Goal: Information Seeking & Learning: Find specific fact

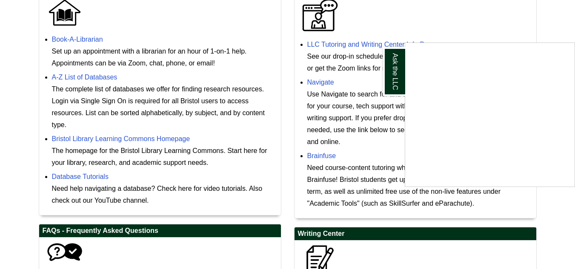
scroll to position [276, 0]
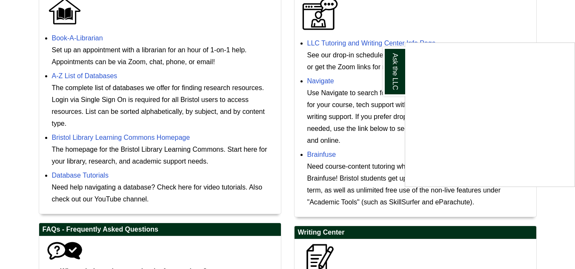
click at [353, 42] on div "Ask the LLC" at bounding box center [287, 134] width 575 height 269
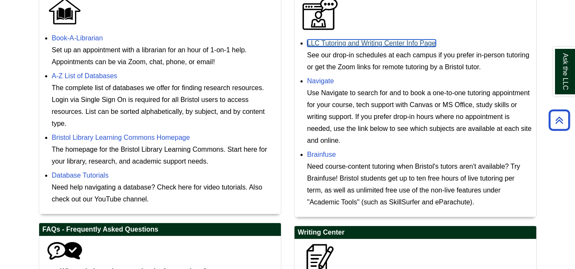
click at [361, 43] on link "LLC Tutoring and Writing Center Info Page" at bounding box center [371, 43] width 128 height 7
click at [399, 43] on link "LLC Tutoring and Writing Center Info Page" at bounding box center [371, 43] width 128 height 7
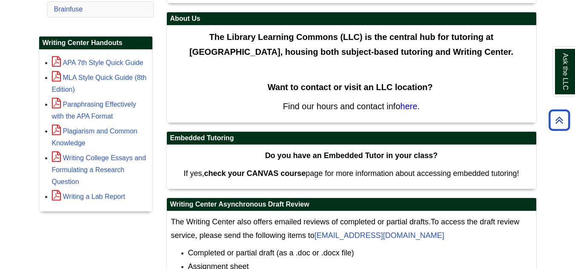
scroll to position [253, 0]
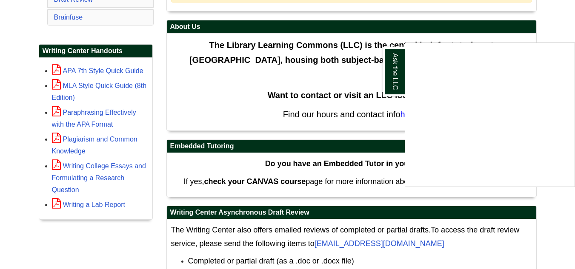
click at [572, 4] on div "Ask the LLC" at bounding box center [287, 134] width 575 height 269
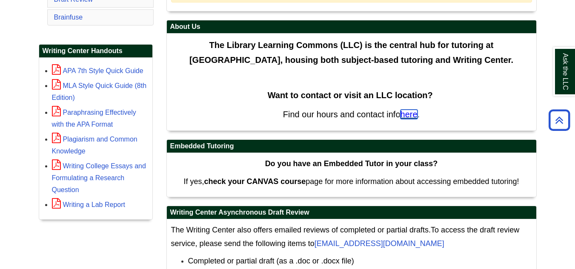
click at [412, 114] on span "here" at bounding box center [408, 114] width 17 height 9
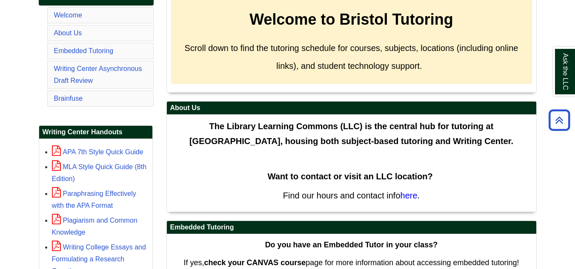
scroll to position [187, 0]
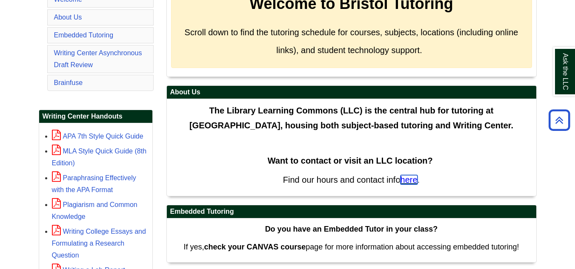
click at [411, 180] on span "here" at bounding box center [408, 179] width 17 height 9
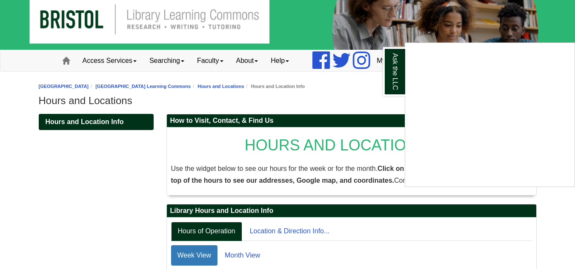
scroll to position [28, 0]
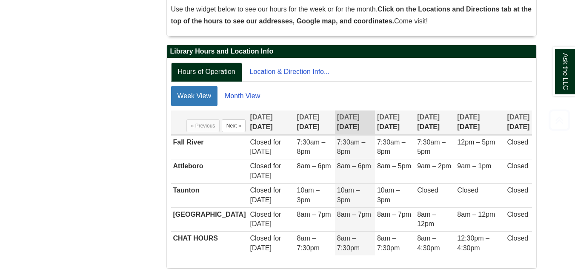
scroll to position [172, 0]
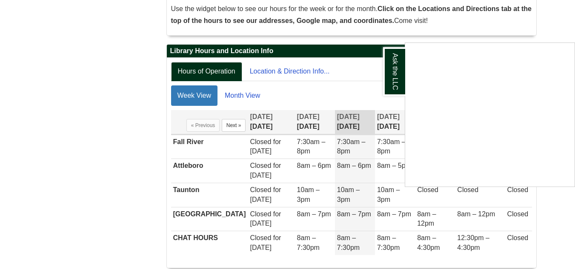
click at [189, 141] on div "Ask the LLC" at bounding box center [287, 134] width 575 height 269
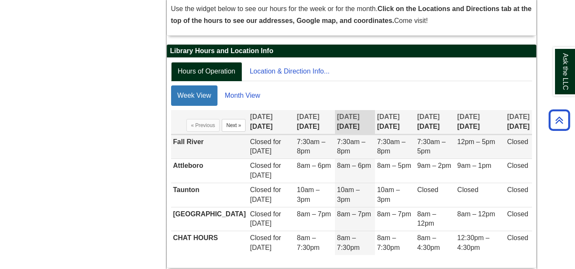
click at [490, 148] on td "12pm – 5pm" at bounding box center [480, 147] width 50 height 24
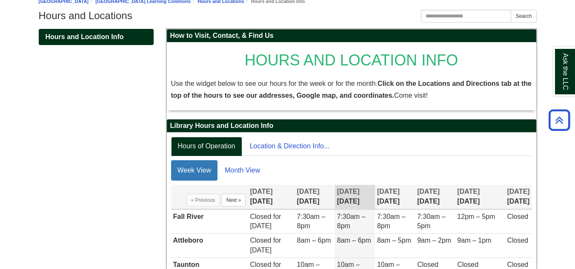
scroll to position [0, 0]
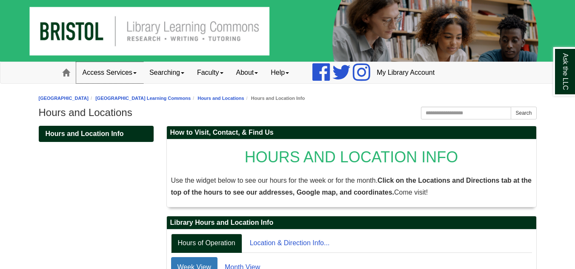
click at [126, 70] on link "Access Services" at bounding box center [109, 72] width 67 height 21
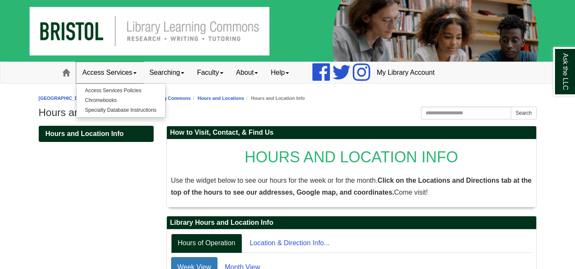
click at [126, 70] on link "Access Services" at bounding box center [109, 72] width 67 height 21
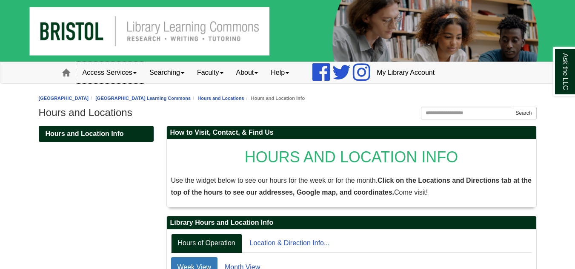
click at [126, 70] on link "Access Services" at bounding box center [109, 72] width 67 height 21
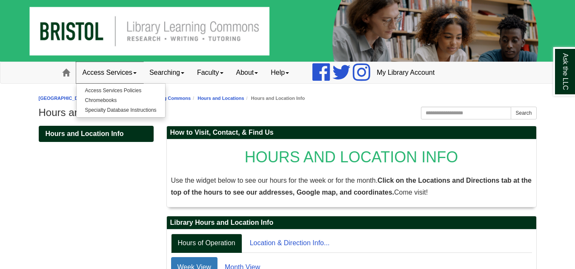
click at [128, 71] on link "Access Services" at bounding box center [109, 72] width 67 height 21
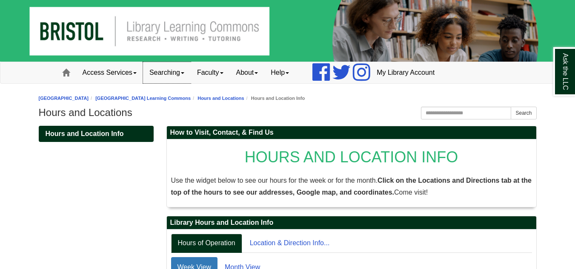
click at [186, 77] on link "Searching" at bounding box center [167, 72] width 48 height 21
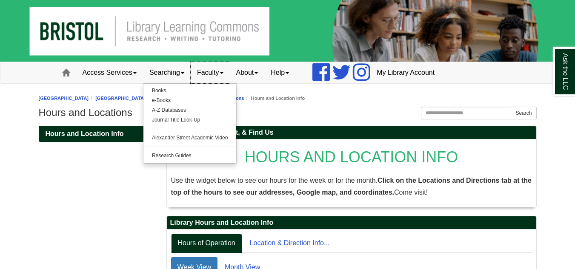
click at [228, 77] on link "Faculty" at bounding box center [210, 72] width 39 height 21
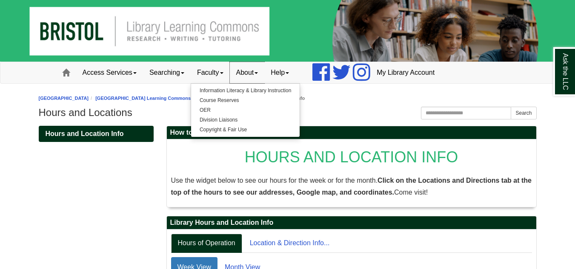
click at [265, 71] on link "About" at bounding box center [247, 72] width 35 height 21
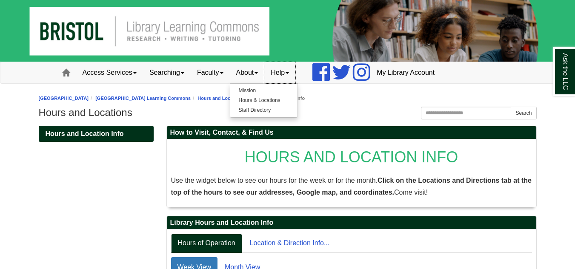
click at [295, 71] on link "Help" at bounding box center [279, 72] width 31 height 21
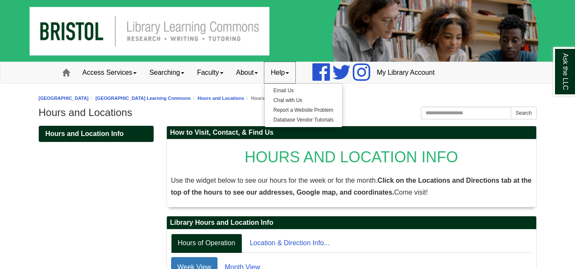
click at [295, 71] on link "Help" at bounding box center [279, 72] width 31 height 21
click at [106, 129] on link "Hours and Location Info" at bounding box center [96, 134] width 115 height 16
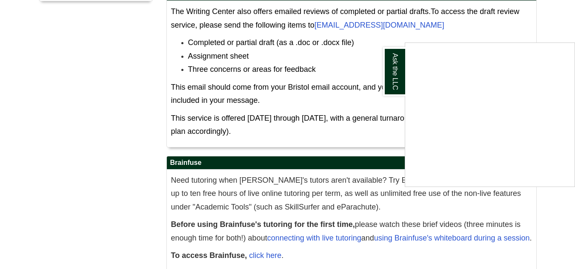
scroll to position [517, 0]
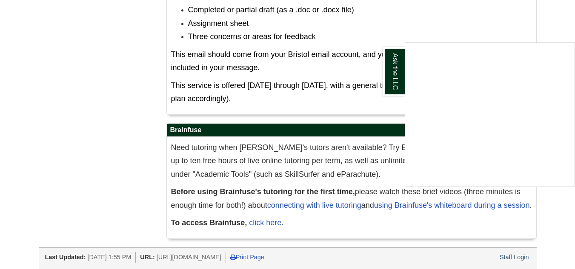
click at [261, 217] on div "Ask the LLC" at bounding box center [287, 134] width 575 height 269
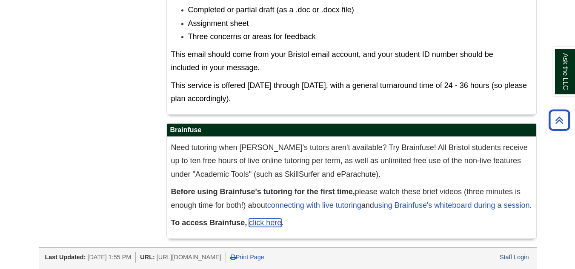
click at [265, 225] on link "click here" at bounding box center [265, 223] width 32 height 9
